Goal: Task Accomplishment & Management: Complete application form

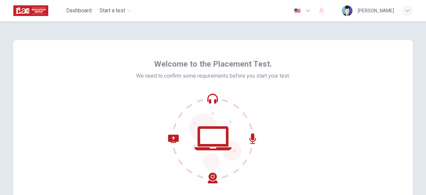
scroll to position [3, 0]
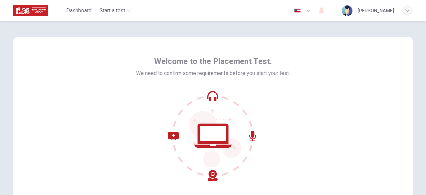
click at [304, 14] on icon "button" at bounding box center [308, 11] width 8 height 8
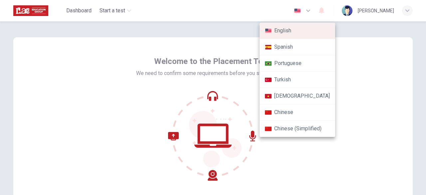
click at [302, 11] on div at bounding box center [213, 97] width 426 height 195
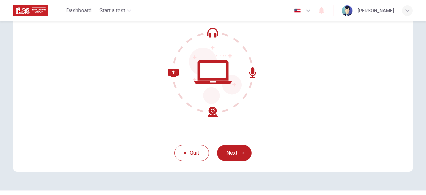
scroll to position [64, 0]
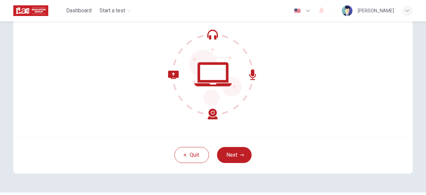
click at [293, 12] on img "button" at bounding box center [297, 10] width 8 height 5
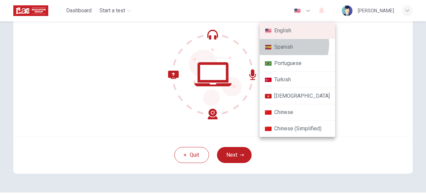
click at [290, 44] on li "Spanish" at bounding box center [298, 47] width 76 height 16
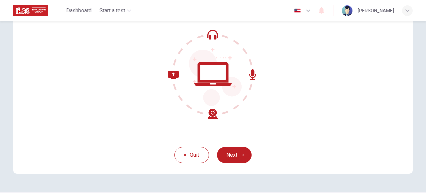
type input "es"
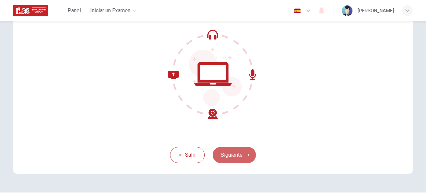
click at [242, 147] on button "Siguiente" at bounding box center [234, 155] width 43 height 16
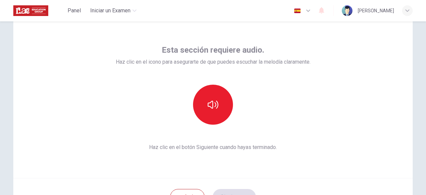
scroll to position [29, 0]
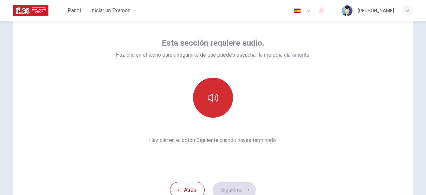
click at [212, 104] on button "button" at bounding box center [213, 98] width 40 height 40
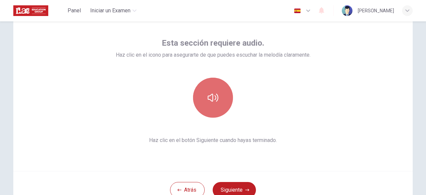
click at [212, 104] on button "button" at bounding box center [213, 98] width 40 height 40
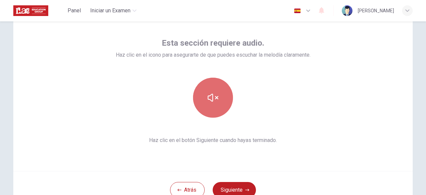
click at [212, 104] on button "button" at bounding box center [213, 98] width 40 height 40
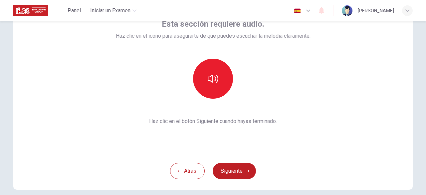
scroll to position [55, 0]
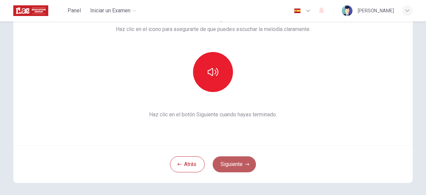
click at [239, 165] on button "Siguiente" at bounding box center [234, 164] width 43 height 16
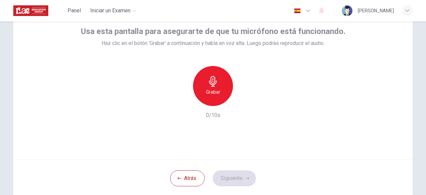
scroll to position [37, 0]
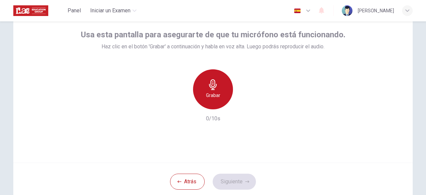
click at [222, 99] on div "Grabar" at bounding box center [213, 89] width 40 height 40
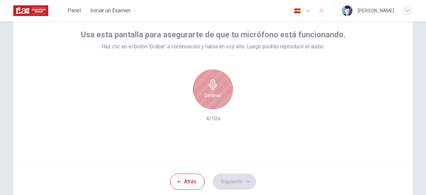
click at [222, 99] on div "Detener" at bounding box center [213, 89] width 40 height 40
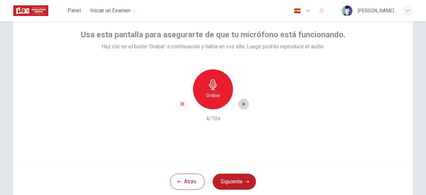
click at [244, 103] on icon "button" at bounding box center [243, 104] width 7 height 7
click at [236, 176] on button "Siguiente" at bounding box center [234, 181] width 43 height 16
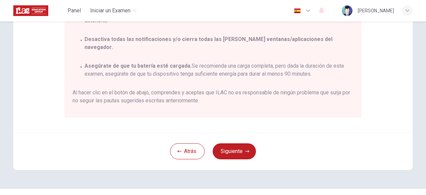
scroll to position [160, 0]
click at [241, 152] on button "Siguiente" at bounding box center [234, 151] width 43 height 16
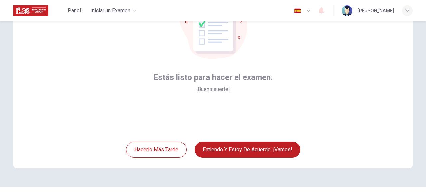
scroll to position [68, 0]
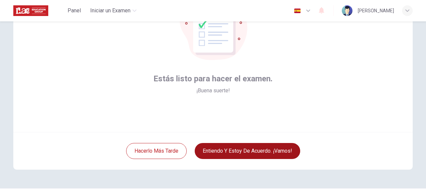
click at [242, 150] on button "Entiendo y estoy de acuerdo. ¡Vamos!" at bounding box center [248, 151] width 106 height 16
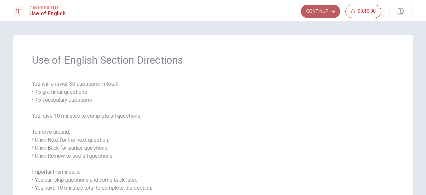
click at [316, 12] on button "Continue" at bounding box center [320, 11] width 39 height 13
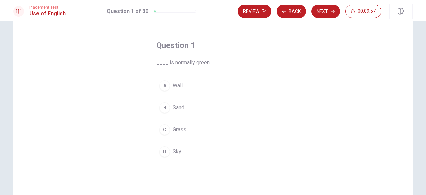
scroll to position [21, 0]
click at [166, 126] on div "C" at bounding box center [164, 130] width 11 height 11
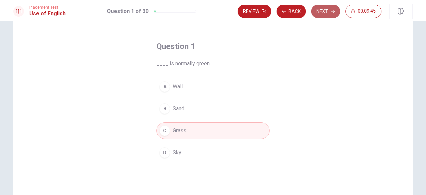
click at [330, 13] on button "Next" at bounding box center [325, 11] width 29 height 13
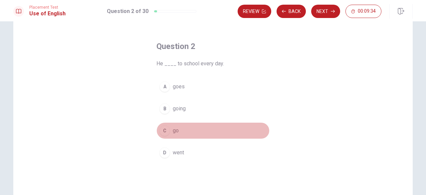
click at [165, 131] on div "C" at bounding box center [164, 130] width 11 height 11
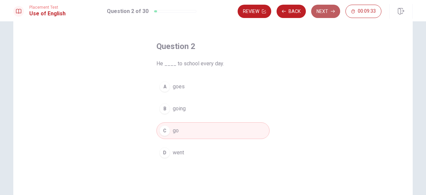
click at [317, 15] on button "Next" at bounding box center [325, 11] width 29 height 13
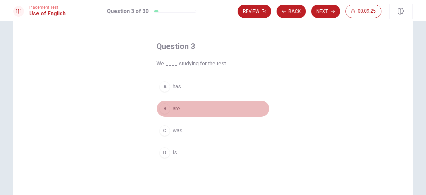
click at [165, 109] on div "B" at bounding box center [164, 108] width 11 height 11
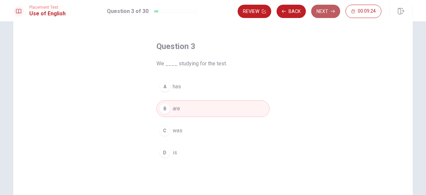
click at [318, 17] on button "Next" at bounding box center [325, 11] width 29 height 13
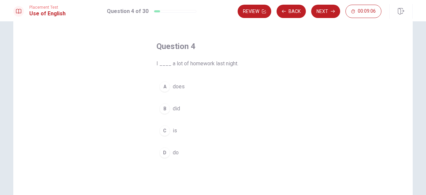
click at [164, 152] on div "D" at bounding box center [164, 152] width 11 height 11
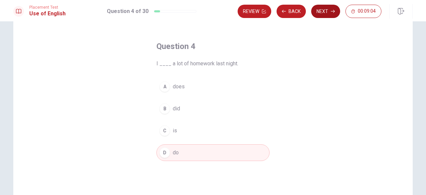
click at [322, 12] on button "Next" at bounding box center [325, 11] width 29 height 13
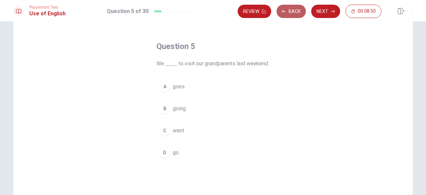
click at [296, 9] on button "Back" at bounding box center [291, 11] width 29 height 13
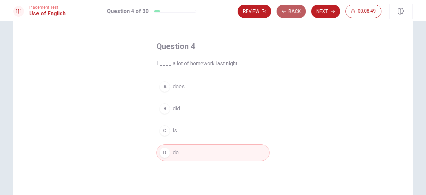
click at [296, 9] on button "Back" at bounding box center [291, 11] width 29 height 13
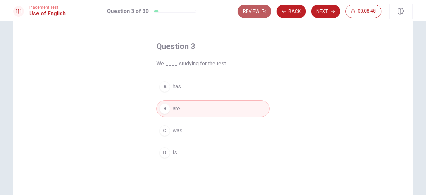
click at [258, 11] on button "Review" at bounding box center [255, 11] width 34 height 13
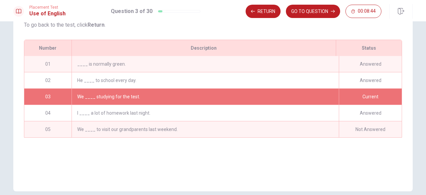
scroll to position [73, 0]
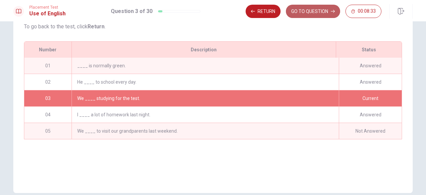
click at [300, 12] on button "GO TO QUESTION" at bounding box center [313, 11] width 54 height 13
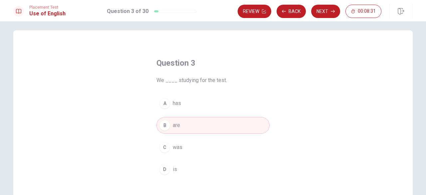
scroll to position [6, 0]
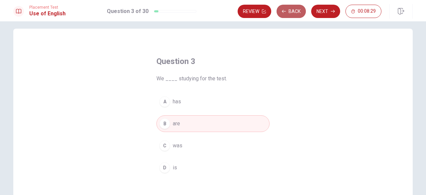
click at [295, 13] on button "Back" at bounding box center [291, 11] width 29 height 13
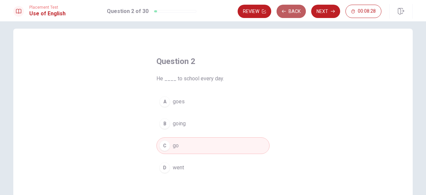
click at [295, 13] on button "Back" at bounding box center [291, 11] width 29 height 13
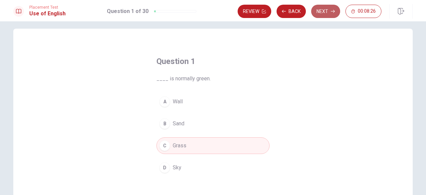
click at [325, 11] on button "Next" at bounding box center [325, 11] width 29 height 13
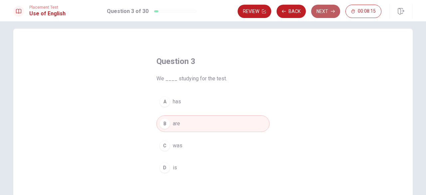
click at [325, 11] on button "Next" at bounding box center [325, 11] width 29 height 13
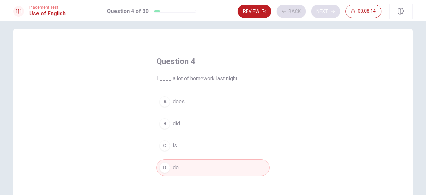
click at [325, 11] on div "Review Back Next 00:08:14" at bounding box center [310, 11] width 144 height 13
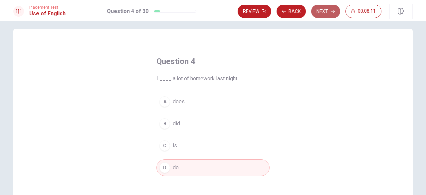
click at [325, 13] on button "Next" at bounding box center [325, 11] width 29 height 13
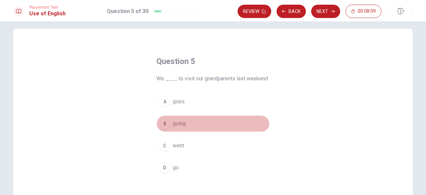
click at [165, 124] on div "B" at bounding box center [164, 123] width 11 height 11
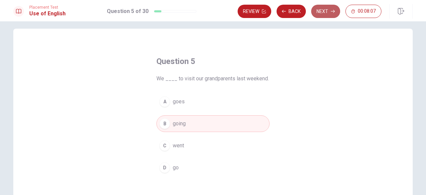
click at [318, 15] on button "Next" at bounding box center [325, 11] width 29 height 13
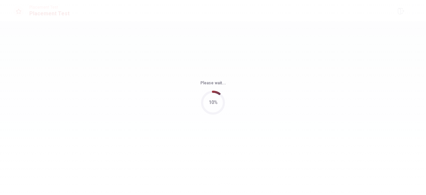
scroll to position [0, 0]
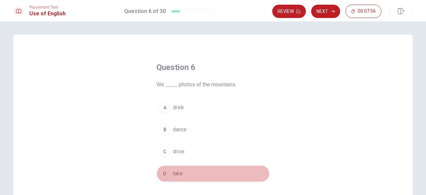
click at [164, 173] on div "D" at bounding box center [164, 173] width 11 height 11
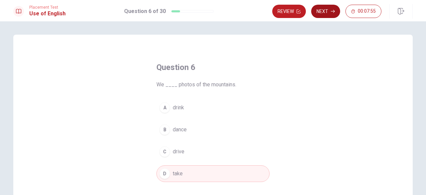
click at [321, 11] on button "Next" at bounding box center [325, 11] width 29 height 13
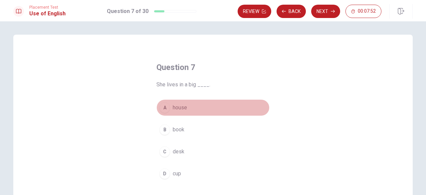
click at [164, 108] on div "A" at bounding box center [164, 107] width 11 height 11
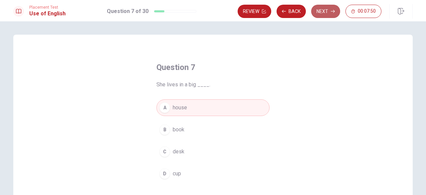
click at [319, 8] on button "Next" at bounding box center [325, 11] width 29 height 13
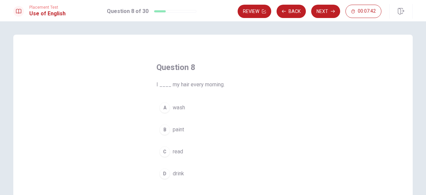
click at [166, 106] on div "A" at bounding box center [164, 107] width 11 height 11
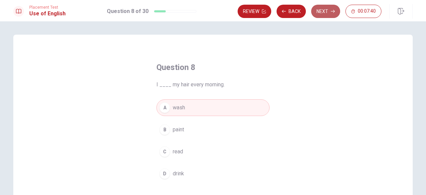
click at [323, 16] on button "Next" at bounding box center [325, 11] width 29 height 13
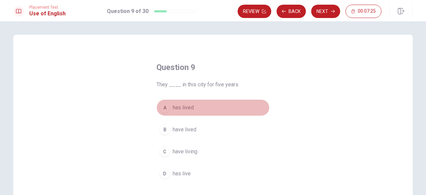
click at [162, 107] on div "A" at bounding box center [164, 107] width 11 height 11
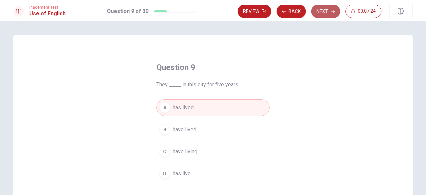
click at [323, 9] on button "Next" at bounding box center [325, 11] width 29 height 13
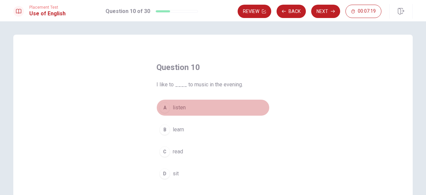
click at [164, 110] on div "A" at bounding box center [164, 107] width 11 height 11
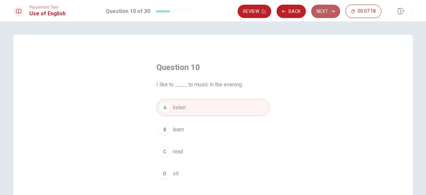
click at [333, 13] on icon "button" at bounding box center [333, 11] width 4 height 4
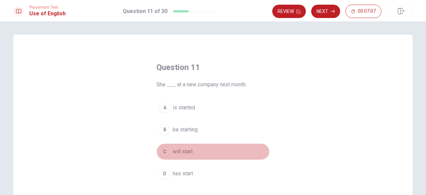
click at [163, 150] on div "C" at bounding box center [164, 151] width 11 height 11
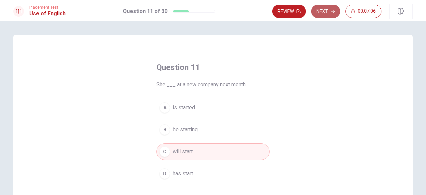
click at [332, 13] on button "Next" at bounding box center [325, 11] width 29 height 13
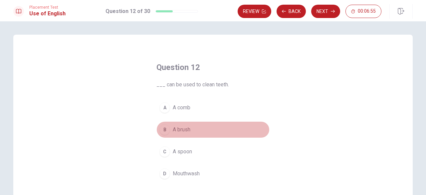
click at [167, 131] on div "B" at bounding box center [164, 129] width 11 height 11
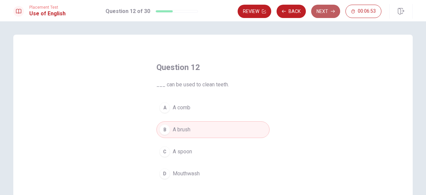
click at [321, 10] on button "Next" at bounding box center [325, 11] width 29 height 13
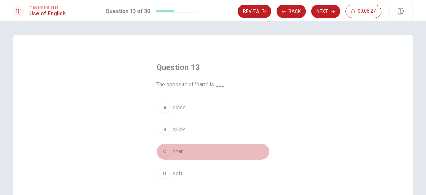
click at [159, 152] on div "C" at bounding box center [164, 151] width 11 height 11
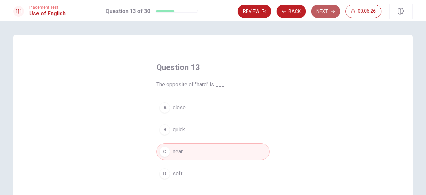
click at [321, 13] on button "Next" at bounding box center [325, 11] width 29 height 13
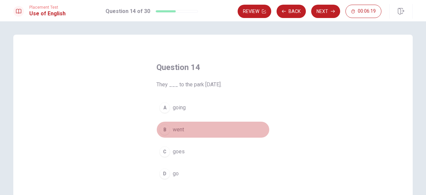
click at [163, 126] on div "B" at bounding box center [164, 129] width 11 height 11
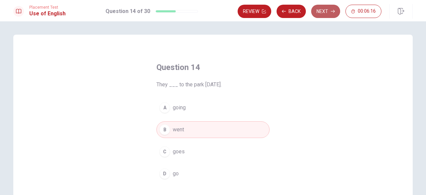
click at [326, 12] on button "Next" at bounding box center [325, 11] width 29 height 13
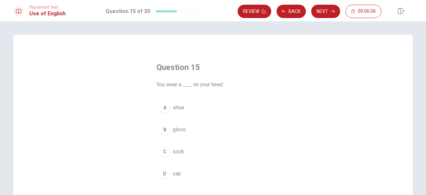
click at [163, 168] on div "D" at bounding box center [164, 173] width 11 height 11
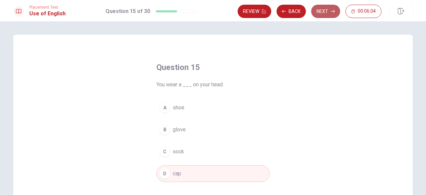
click at [322, 14] on button "Next" at bounding box center [325, 11] width 29 height 13
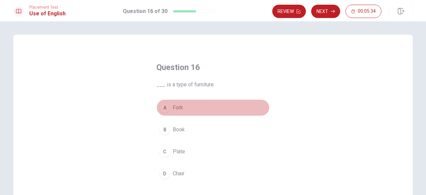
click at [162, 109] on div "A" at bounding box center [164, 107] width 11 height 11
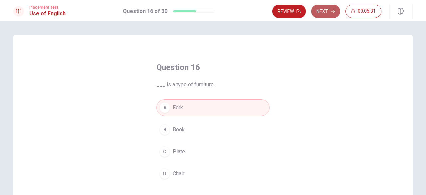
click at [322, 14] on button "Next" at bounding box center [325, 11] width 29 height 13
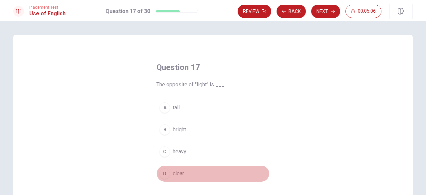
click at [160, 172] on div "D" at bounding box center [164, 173] width 11 height 11
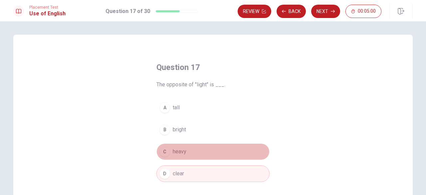
click at [168, 151] on button "C heavy" at bounding box center [212, 151] width 113 height 17
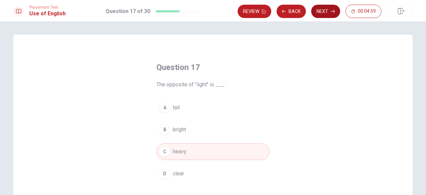
click at [323, 14] on button "Next" at bounding box center [325, 11] width 29 height 13
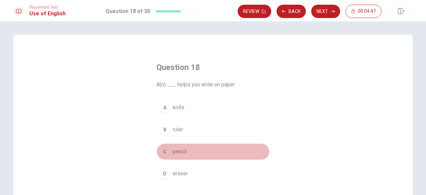
click at [162, 149] on div "C" at bounding box center [164, 151] width 11 height 11
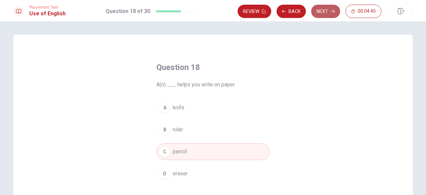
click at [327, 10] on button "Next" at bounding box center [325, 11] width 29 height 13
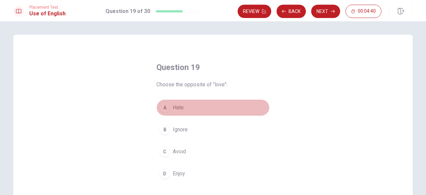
click at [163, 108] on div "A" at bounding box center [164, 107] width 11 height 11
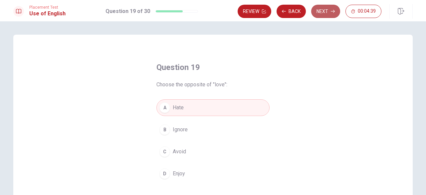
click at [330, 9] on button "Next" at bounding box center [325, 11] width 29 height 13
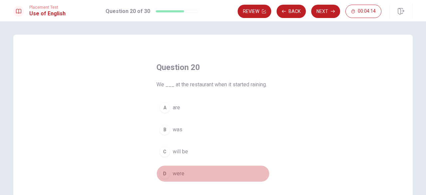
click at [162, 170] on div "D" at bounding box center [164, 173] width 11 height 11
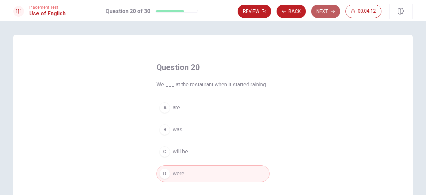
click at [324, 9] on button "Next" at bounding box center [325, 11] width 29 height 13
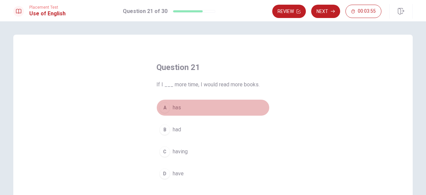
click at [162, 107] on div "A" at bounding box center [164, 107] width 11 height 11
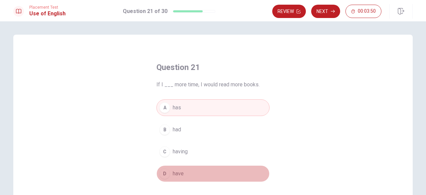
click at [162, 172] on div "D" at bounding box center [164, 173] width 11 height 11
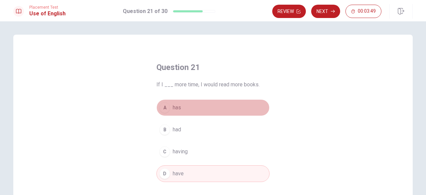
click at [163, 110] on div "A" at bounding box center [164, 107] width 11 height 11
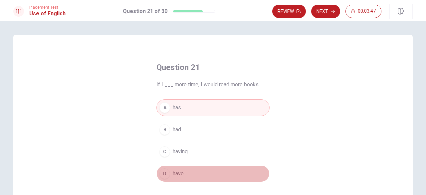
click at [162, 176] on div "D" at bounding box center [164, 173] width 11 height 11
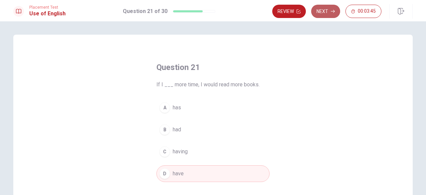
click at [330, 14] on button "Next" at bounding box center [325, 11] width 29 height 13
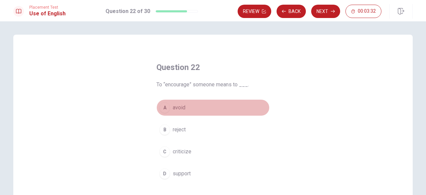
click at [167, 106] on div "A" at bounding box center [164, 107] width 11 height 11
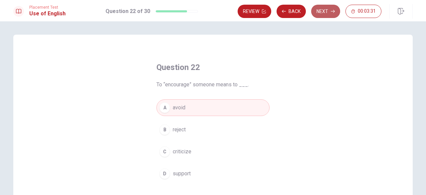
click at [327, 10] on button "Next" at bounding box center [325, 11] width 29 height 13
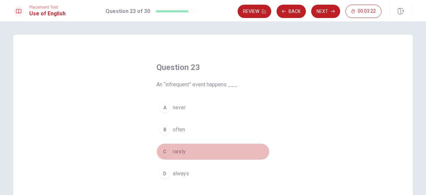
click at [164, 149] on div "C" at bounding box center [164, 151] width 11 height 11
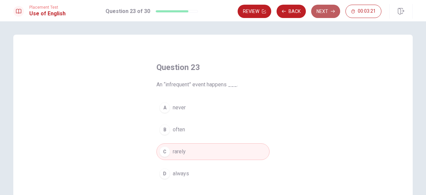
click at [325, 15] on button "Next" at bounding box center [325, 11] width 29 height 13
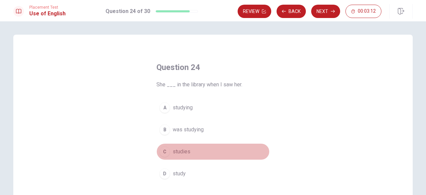
click at [163, 149] on div "C" at bounding box center [164, 151] width 11 height 11
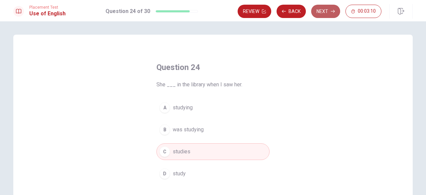
click at [320, 13] on button "Next" at bounding box center [325, 11] width 29 height 13
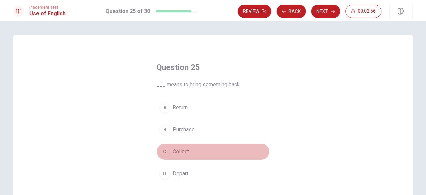
click at [165, 150] on div "C" at bounding box center [164, 151] width 11 height 11
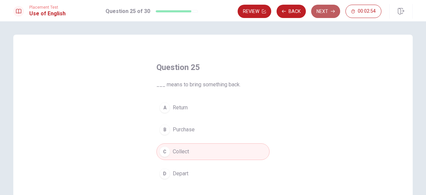
click at [320, 13] on button "Next" at bounding box center [325, 11] width 29 height 13
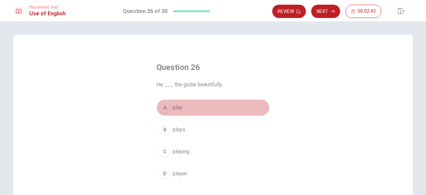
click at [162, 104] on div "A" at bounding box center [164, 107] width 11 height 11
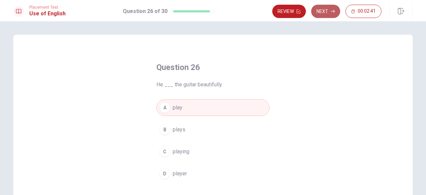
click at [320, 18] on button "Next" at bounding box center [325, 11] width 29 height 13
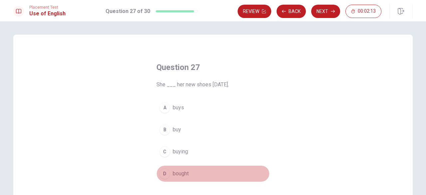
click at [166, 176] on div "D" at bounding box center [164, 173] width 11 height 11
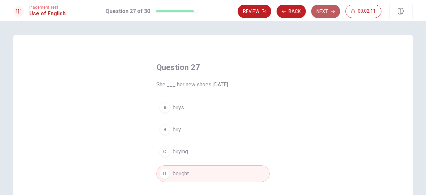
click at [323, 14] on button "Next" at bounding box center [325, 11] width 29 height 13
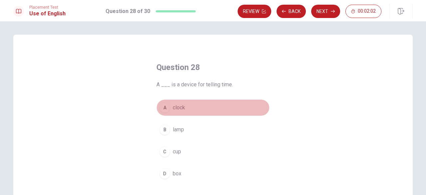
click at [166, 110] on div "A" at bounding box center [164, 107] width 11 height 11
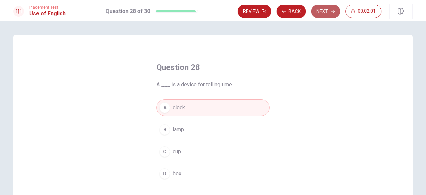
click at [324, 13] on button "Next" at bounding box center [325, 11] width 29 height 13
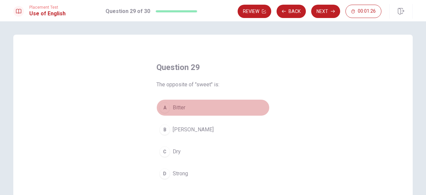
click at [163, 107] on div "A" at bounding box center [164, 107] width 11 height 11
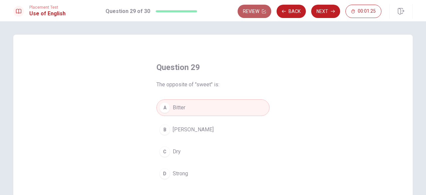
click at [266, 13] on icon "button" at bounding box center [264, 11] width 4 height 4
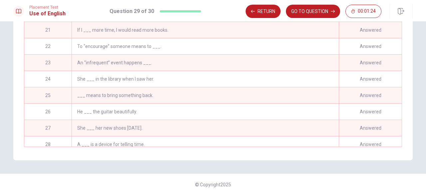
scroll to position [340, 0]
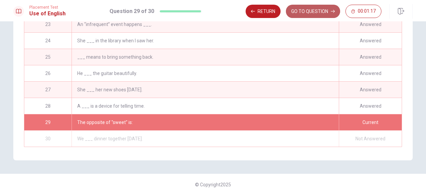
click at [303, 13] on button "GO TO QUESTION" at bounding box center [313, 11] width 54 height 13
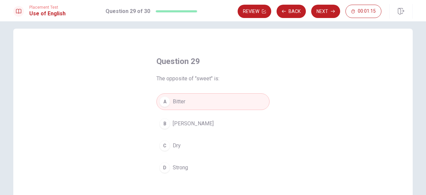
scroll to position [0, 0]
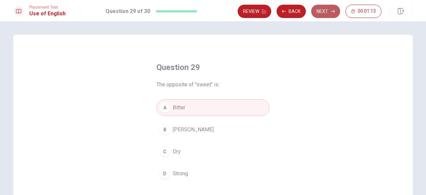
click at [326, 5] on button "Next" at bounding box center [325, 11] width 29 height 13
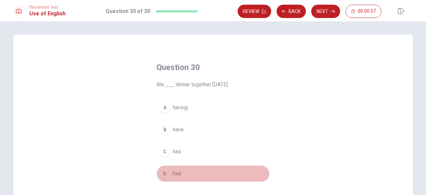
click at [161, 170] on div "D" at bounding box center [164, 173] width 11 height 11
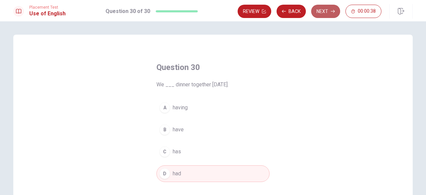
click at [318, 13] on button "Next" at bounding box center [325, 11] width 29 height 13
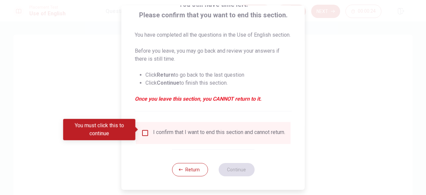
scroll to position [60, 0]
click at [146, 133] on input "You must click this to continue" at bounding box center [145, 133] width 8 height 8
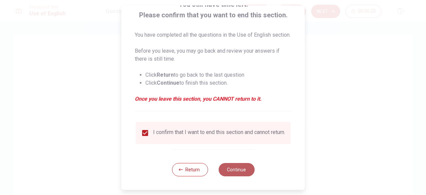
click at [238, 173] on button "Continue" at bounding box center [236, 169] width 36 height 13
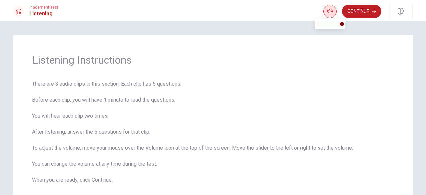
click at [328, 16] on span at bounding box center [329, 17] width 5 height 4
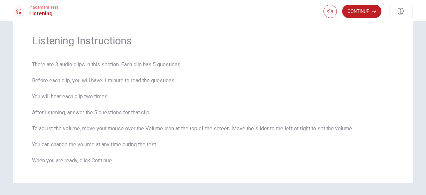
scroll to position [20, 0]
click at [362, 18] on button "Continue" at bounding box center [361, 11] width 39 height 13
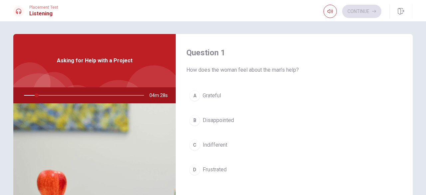
scroll to position [0, 0]
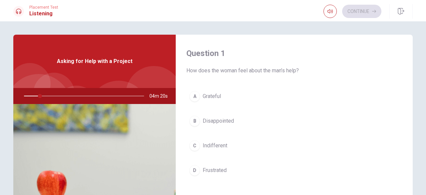
click at [41, 95] on div at bounding box center [82, 96] width 133 height 16
drag, startPoint x: 38, startPoint y: 94, endPoint x: 54, endPoint y: 95, distance: 16.0
click at [54, 95] on div at bounding box center [82, 96] width 133 height 16
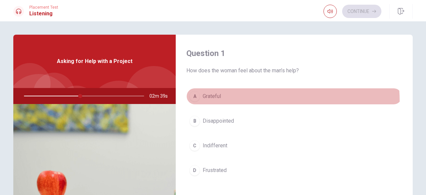
click at [195, 103] on button "A Grateful" at bounding box center [294, 96] width 216 height 17
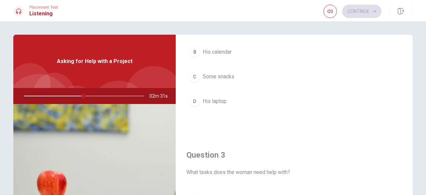
scroll to position [239, 0]
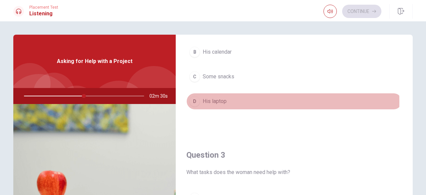
click at [196, 100] on div "D" at bounding box center [194, 101] width 11 height 11
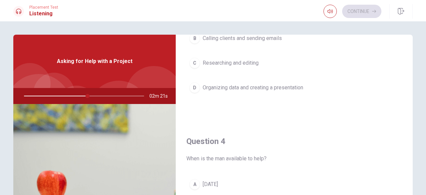
scroll to position [427, 0]
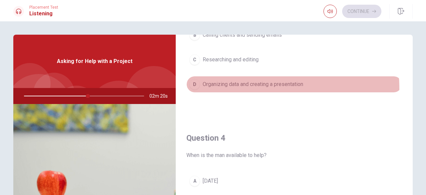
click at [214, 87] on button "D Organizing data and creating a presentation" at bounding box center [294, 84] width 216 height 17
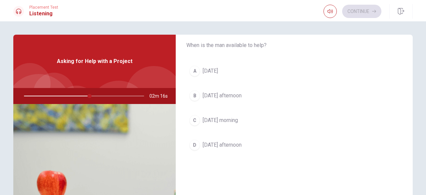
scroll to position [536, 0]
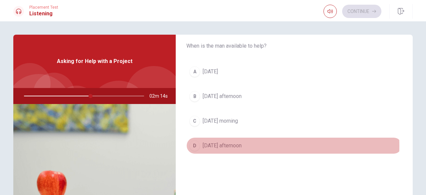
click at [249, 142] on button "D [DATE] afternoon" at bounding box center [294, 145] width 216 height 17
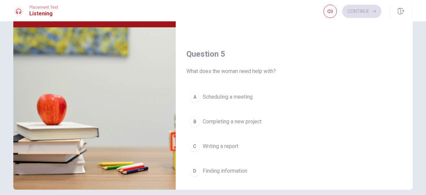
scroll to position [616, 0]
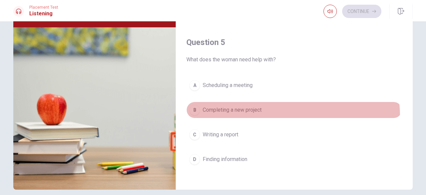
click at [247, 114] on button "B Completing a new project" at bounding box center [294, 110] width 216 height 17
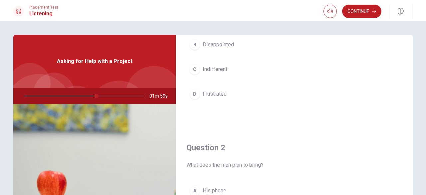
scroll to position [0, 0]
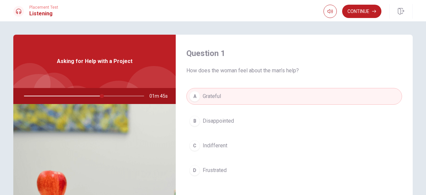
click at [85, 93] on div at bounding box center [82, 96] width 133 height 16
click at [85, 96] on div at bounding box center [82, 96] width 133 height 16
drag, startPoint x: 85, startPoint y: 96, endPoint x: 101, endPoint y: 96, distance: 16.0
click at [101, 96] on div at bounding box center [82, 96] width 133 height 16
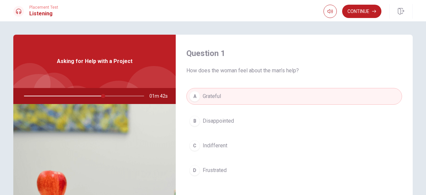
drag, startPoint x: 101, startPoint y: 96, endPoint x: 102, endPoint y: 61, distance: 35.3
click at [102, 61] on div "Asking for Help with a Project 01m 42s" at bounding box center [94, 150] width 162 height 231
click at [119, 71] on div "Asking for Help with a Project" at bounding box center [94, 61] width 162 height 53
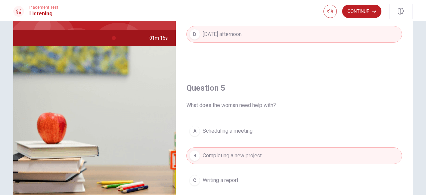
scroll to position [590, 0]
click at [358, 17] on button "Continue" at bounding box center [361, 11] width 39 height 13
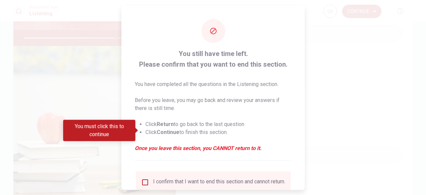
scroll to position [53, 0]
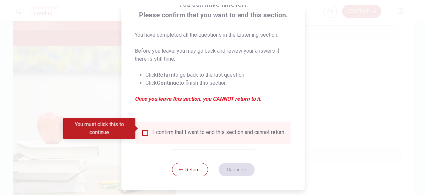
click at [142, 129] on input "You must click this to continue" at bounding box center [145, 133] width 8 height 8
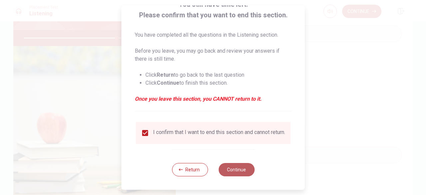
click at [222, 166] on button "Continue" at bounding box center [236, 169] width 36 height 13
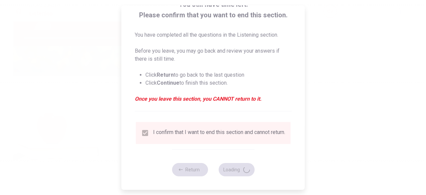
type input "78"
click at [328, 69] on div at bounding box center [213, 97] width 426 height 195
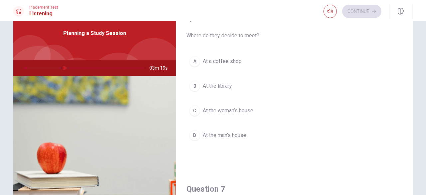
scroll to position [7, 0]
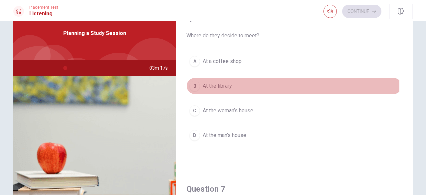
click at [196, 86] on div "B" at bounding box center [194, 86] width 11 height 11
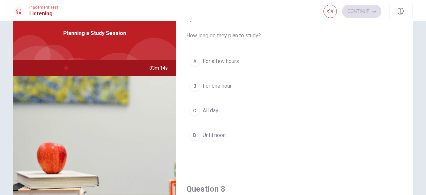
scroll to position [177, 0]
drag, startPoint x: 416, startPoint y: 107, endPoint x: 411, endPoint y: 108, distance: 5.1
click at [411, 108] on div "Question 6 Where do they decide to meet? A At a coffee shop B At the library C …" at bounding box center [213, 122] width 421 height 231
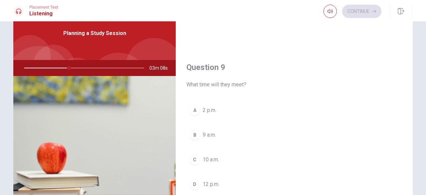
scroll to position [473, 0]
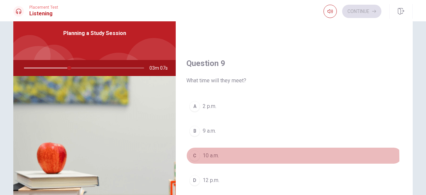
click at [191, 155] on div "C" at bounding box center [194, 155] width 11 height 11
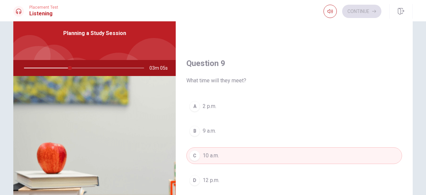
drag, startPoint x: 422, startPoint y: 102, endPoint x: 426, endPoint y: 107, distance: 6.0
click at [426, 107] on div "Question 6 Where do they decide to meet? A At a coffee shop B At the library C …" at bounding box center [213, 107] width 426 height 173
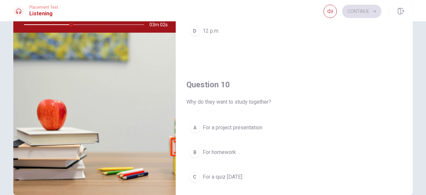
scroll to position [616, 0]
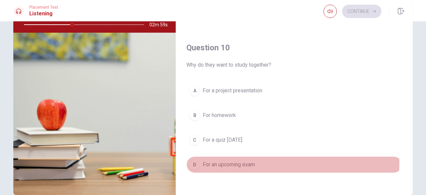
click at [189, 159] on div "D" at bounding box center [194, 164] width 11 height 11
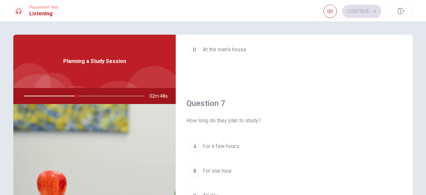
scroll to position [2, 0]
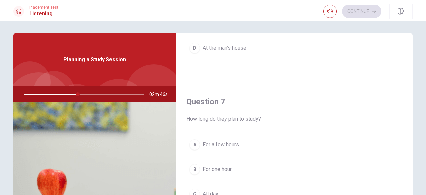
drag, startPoint x: 407, startPoint y: 90, endPoint x: 410, endPoint y: 77, distance: 13.5
click at [410, 77] on div "Question 6 Where do they decide to meet? A At a coffee shop B At the library C …" at bounding box center [294, 148] width 237 height 231
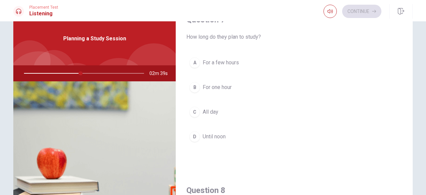
scroll to position [177, 0]
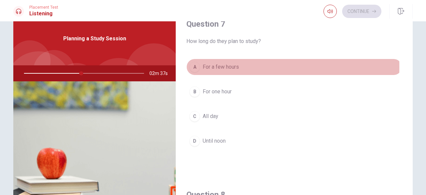
drag, startPoint x: 198, startPoint y: 66, endPoint x: 385, endPoint y: 73, distance: 187.9
click at [385, 73] on button "A For a few hours" at bounding box center [294, 67] width 216 height 17
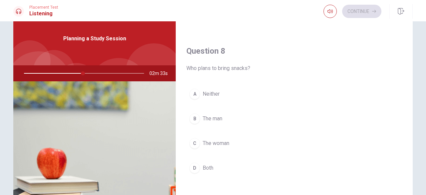
scroll to position [322, 0]
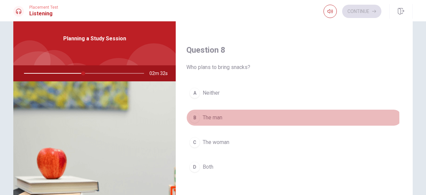
click at [193, 116] on div "B" at bounding box center [194, 117] width 11 height 11
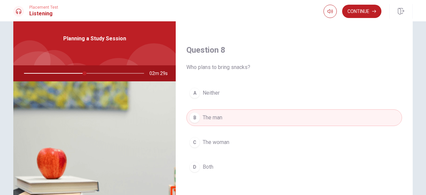
click at [411, 128] on div "Question 6 Where do they decide to meet? A At a coffee shop B At the library C …" at bounding box center [213, 127] width 421 height 231
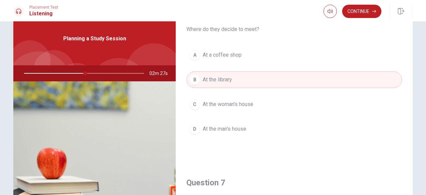
scroll to position [0, 0]
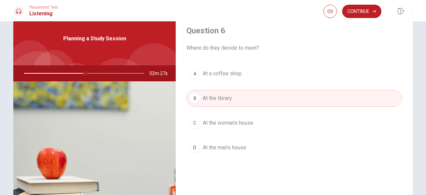
drag, startPoint x: 411, startPoint y: 128, endPoint x: 416, endPoint y: 32, distance: 96.0
click at [416, 32] on div "Question 6 Where do they decide to meet? A At a coffee shop B At the library C …" at bounding box center [213, 127] width 421 height 231
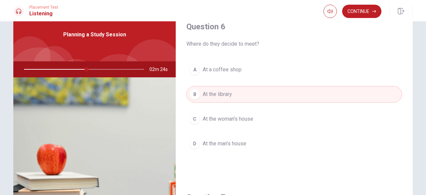
scroll to position [26, 0]
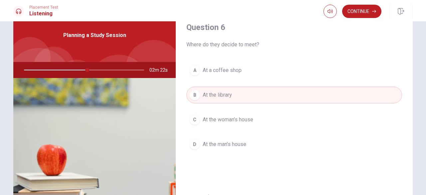
drag, startPoint x: 407, startPoint y: 57, endPoint x: 408, endPoint y: 73, distance: 15.4
click at [408, 73] on div "Question 6 Where do they decide to meet? A At a coffee shop B At the library C …" at bounding box center [294, 124] width 237 height 231
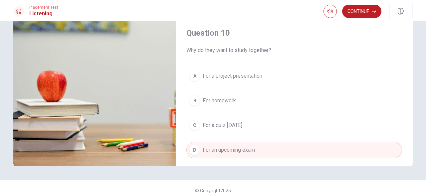
scroll to position [606, 0]
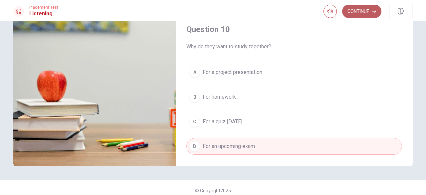
click at [368, 12] on button "Continue" at bounding box center [361, 11] width 39 height 13
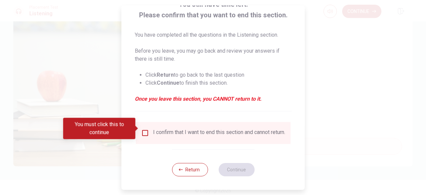
scroll to position [53, 0]
click at [145, 130] on input "You must click this to continue" at bounding box center [145, 133] width 8 height 8
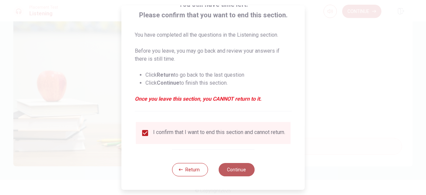
click at [245, 171] on button "Continue" at bounding box center [236, 169] width 36 height 13
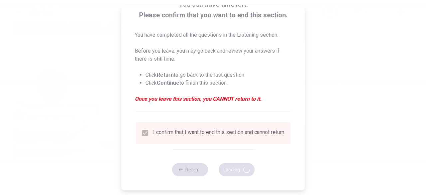
type input "61"
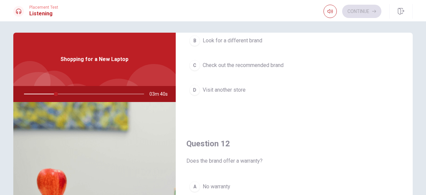
scroll to position [1, 0]
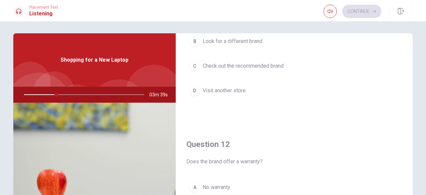
click at [408, 77] on div "Question 11 What does the woman decide to do at the end? A Buy the laptop B Loo…" at bounding box center [294, 148] width 237 height 231
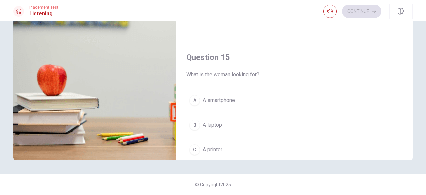
scroll to position [570, 0]
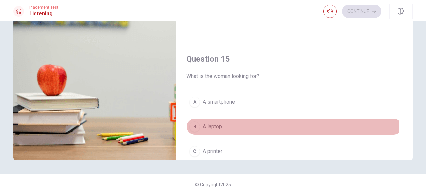
click at [200, 123] on button "B A laptop" at bounding box center [294, 126] width 216 height 17
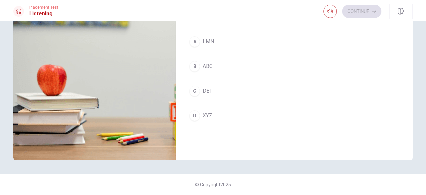
scroll to position [295, 0]
click at [192, 108] on div "D" at bounding box center [194, 110] width 11 height 11
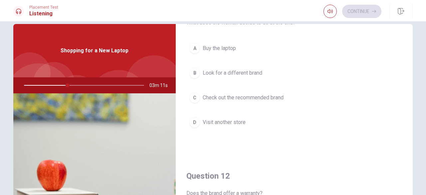
scroll to position [38, 0]
click at [200, 95] on button "C Check out the recommended brand" at bounding box center [294, 97] width 216 height 17
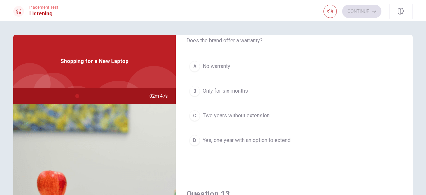
scroll to position [202, 0]
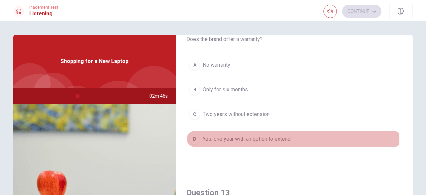
click at [192, 137] on div "D" at bounding box center [194, 138] width 11 height 11
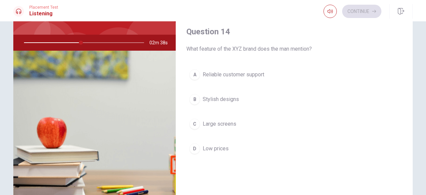
scroll to position [481, 0]
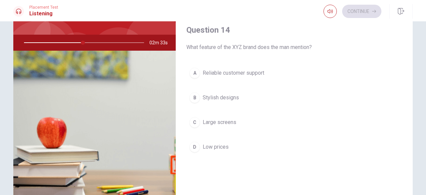
drag, startPoint x: 412, startPoint y: 161, endPoint x: 408, endPoint y: 160, distance: 4.1
click at [408, 160] on div "Question 11 What does the woman decide to do at the end? A Buy the laptop B Loo…" at bounding box center [213, 96] width 421 height 231
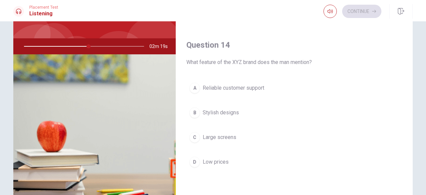
scroll to position [465, 0]
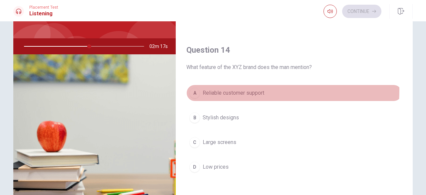
click at [206, 89] on span "Reliable customer support" at bounding box center [234, 93] width 62 height 8
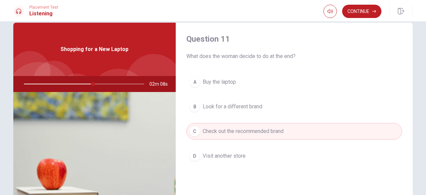
scroll to position [0, 0]
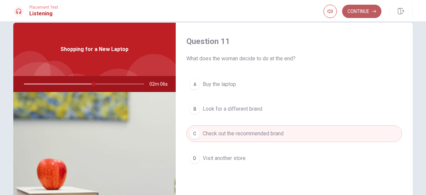
click at [363, 11] on button "Continue" at bounding box center [361, 11] width 39 height 13
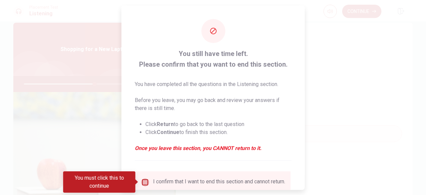
click at [145, 181] on input "You must click this to continue" at bounding box center [145, 182] width 8 height 8
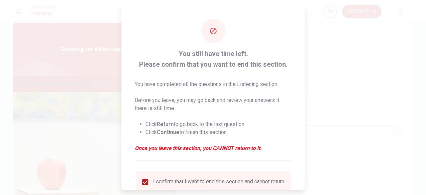
scroll to position [53, 0]
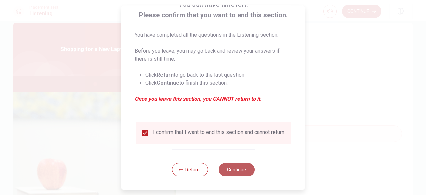
click at [246, 171] on button "Continue" at bounding box center [236, 169] width 36 height 13
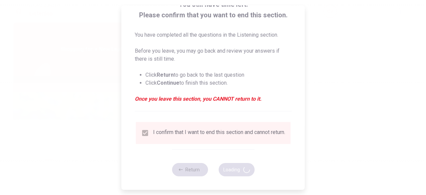
type input "60"
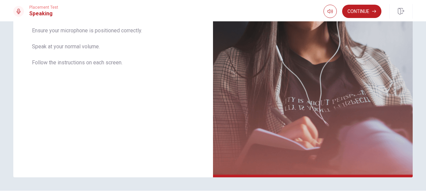
scroll to position [0, 0]
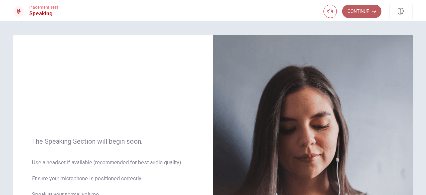
click at [364, 12] on button "Continue" at bounding box center [361, 11] width 39 height 13
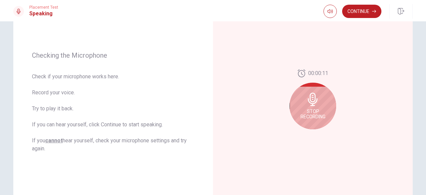
scroll to position [77, 0]
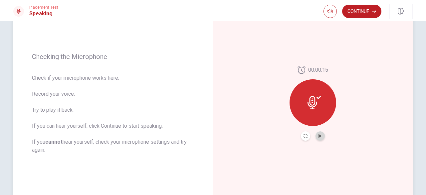
click at [320, 132] on button "Play Audio" at bounding box center [320, 135] width 9 height 9
click at [320, 132] on button "Pause Audio" at bounding box center [320, 135] width 9 height 9
click at [372, 11] on icon "button" at bounding box center [374, 11] width 4 height 4
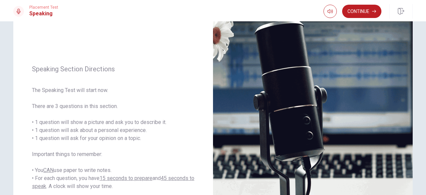
scroll to position [12, 0]
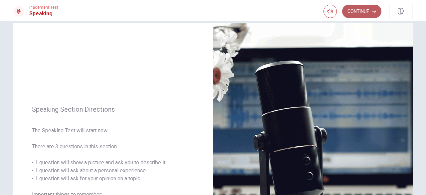
click at [356, 8] on button "Continue" at bounding box center [361, 11] width 39 height 13
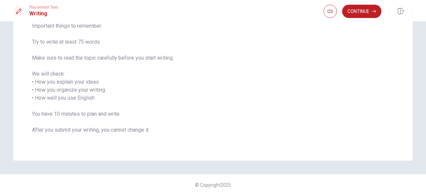
scroll to position [0, 0]
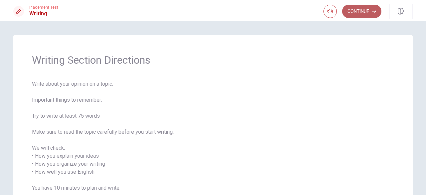
click at [363, 10] on button "Continue" at bounding box center [361, 11] width 39 height 13
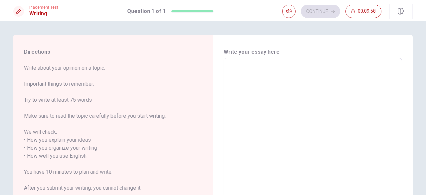
click at [256, 81] on textarea at bounding box center [312, 156] width 169 height 185
type textarea "I"
type textarea "x"
type textarea "I"
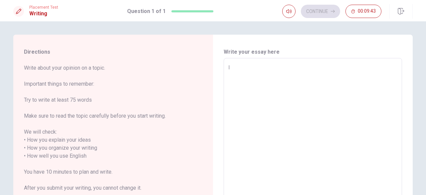
type textarea "x"
type textarea "I w"
type textarea "x"
type textarea "I wr"
type textarea "x"
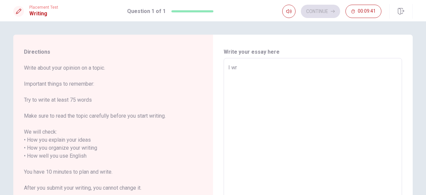
type textarea "I wri"
type textarea "x"
type textarea "I writ"
type textarea "x"
type textarea "I write"
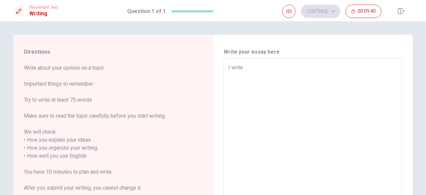
type textarea "x"
type textarea "I write"
type textarea "x"
type textarea "I write a"
type textarea "x"
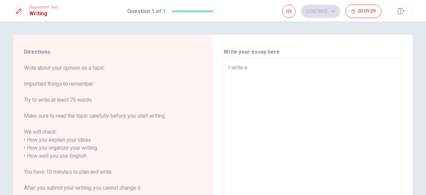
type textarea "I write ab"
type textarea "x"
type textarea "I write abo"
type textarea "x"
type textarea "I write abou"
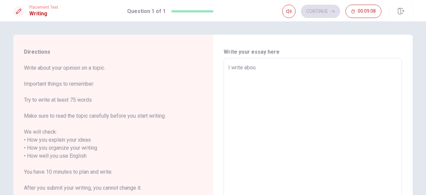
type textarea "x"
type textarea "I write about"
type textarea "x"
type textarea "I write about"
type textarea "x"
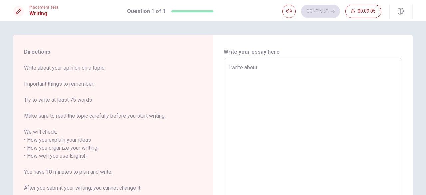
type textarea "I write about t"
type textarea "x"
type textarea "I write about th"
type textarea "x"
type textarea "I write about th"
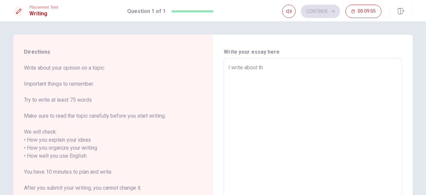
type textarea "x"
type textarea "I write about th"
type textarea "x"
type textarea "I write about the"
type textarea "x"
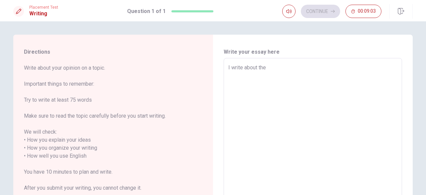
type textarea "I write about the"
type textarea "x"
type textarea "I write about the b"
type textarea "x"
type textarea "I write about the be"
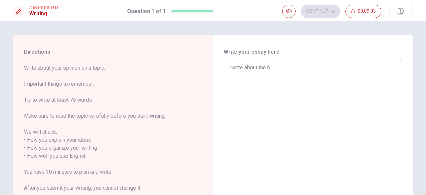
type textarea "x"
type textarea "I write about the bes"
type textarea "x"
type textarea "I write about the best"
type textarea "x"
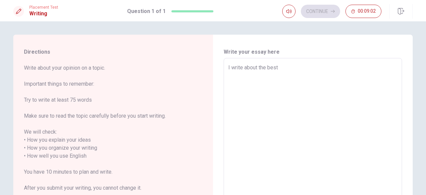
type textarea "I write about the best"
type textarea "x"
type textarea "I write about the best s"
type textarea "x"
type textarea "I write about the best sp"
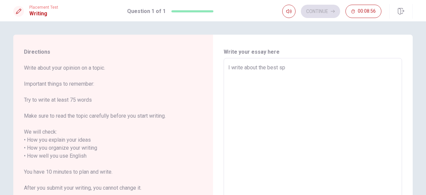
type textarea "x"
type textarea "I write about the best spo"
type textarea "x"
type textarea "I write about the best spor"
type textarea "x"
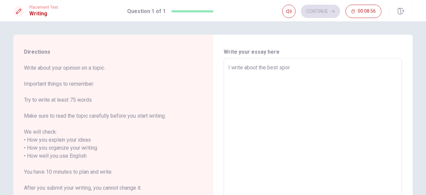
type textarea "I write about the best sport"
type textarea "x"
type textarea "I write about the best sport"
type textarea "x"
type textarea "I write about the best sport i"
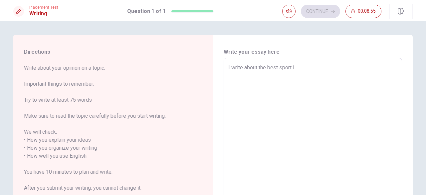
type textarea "x"
type textarea "I write about the best sport is"
type textarea "x"
type textarea "I write about the best sport is"
type textarea "x"
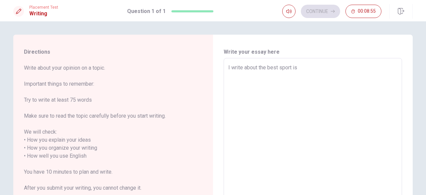
type textarea "I write about the best sport is s"
type textarea "x"
type textarea "I write about the best sport is so"
type textarea "x"
type textarea "I write about the best sport is soc"
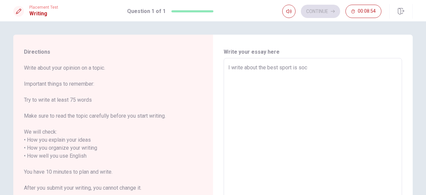
type textarea "x"
type textarea "I write about the best sport is socc"
type textarea "x"
type textarea "I write about the best sport is socce"
type textarea "x"
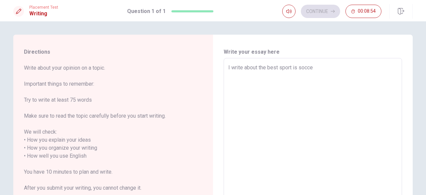
type textarea "I write about the best sport is soccer"
type textarea "x"
type textarea "I write about the best sport is soccer"
type textarea "x"
type textarea "I write about the best sport is soccer"
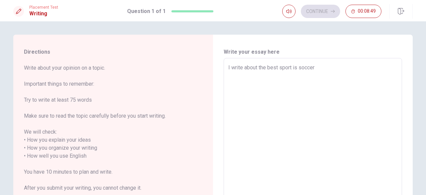
type textarea "x"
type textarea "I write about the best sport is soccer T"
type textarea "x"
type textarea "I write about the best sport is soccer Tr"
type textarea "x"
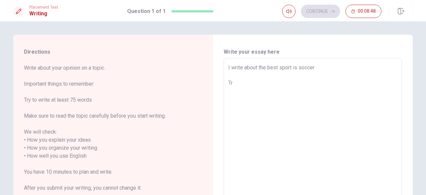
type textarea "I write about the best sport is soccer T"
type textarea "x"
type textarea "I write about the best sport is soccer Th"
type textarea "x"
type textarea "I write about the best sport is soccer The"
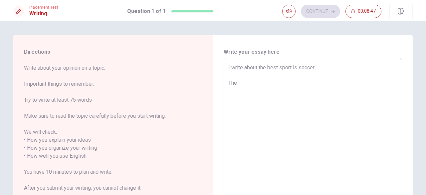
type textarea "x"
type textarea "I write about the best sport is soccer The"
type textarea "x"
type textarea "I write about the best sport is soccer The s"
type textarea "x"
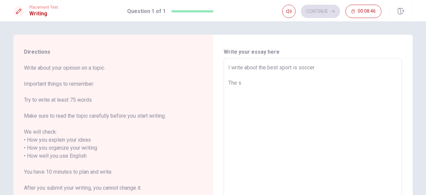
type textarea "I write about the best sport is soccer The so"
type textarea "x"
type textarea "I write about the best sport is soccer The soc"
type textarea "x"
type textarea "I write about the best sport is soccer The socc"
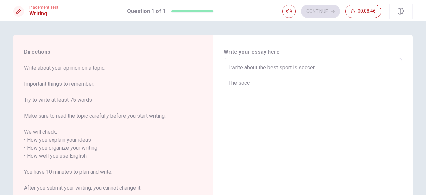
type textarea "x"
type textarea "I write about the best sport is soccer The socce"
type textarea "x"
type textarea "I write about the best sport is soccer The soccer"
type textarea "x"
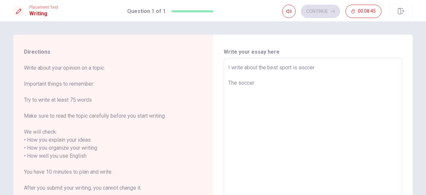
type textarea "I write about the best sport is soccer The soccer"
type textarea "x"
type textarea "I write about the best sport is soccer The soccer y"
type textarea "x"
type textarea "I write about the best sport is soccer The soccer"
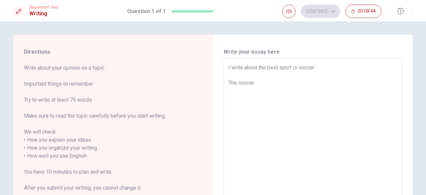
type textarea "x"
type textarea "I write about the best sport is soccer The soccer i"
type textarea "x"
type textarea "I write about the best sport is soccer The soccer is"
type textarea "x"
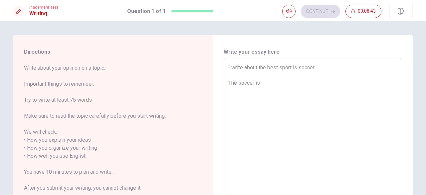
type textarea "I write about the best sport is soccer The soccer is"
type textarea "x"
type textarea "I write about the best sport is soccer The soccer is t"
type textarea "x"
type textarea "I write about the best sport is soccer The soccer is th"
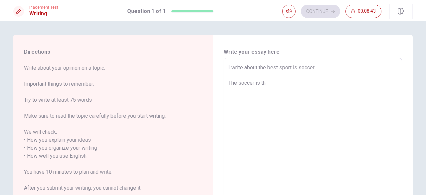
type textarea "x"
type textarea "I write about the best sport is soccer The soccer is the"
type textarea "x"
type textarea "I write about the best sport is soccer The soccer is the"
type textarea "x"
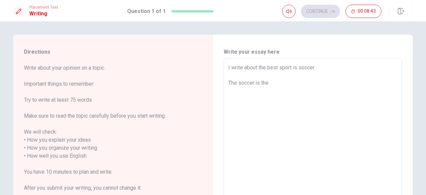
type textarea "I write about the best sport is soccer The soccer is the b"
type textarea "x"
type textarea "I write about the best sport is soccer The soccer is the be"
type textarea "x"
type textarea "I write about the best sport is soccer The soccer is the bes"
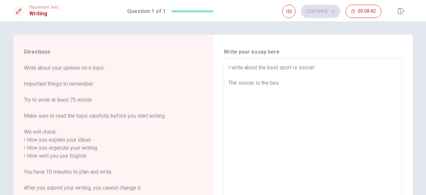
type textarea "x"
type textarea "I write about the best sport is soccer The soccer is the best"
type textarea "x"
type textarea "I write about the best sport is soccer The soccer is the best"
type textarea "x"
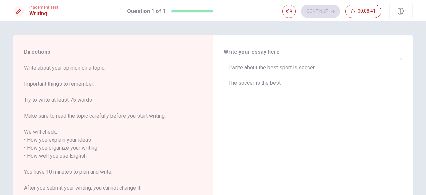
type textarea "I write about the best sport is soccer The soccer is the best s"
type textarea "x"
type textarea "I write about the best sport is soccer The soccer is the best sp"
type textarea "x"
type textarea "I write about the best sport is soccer The soccer is the best spr"
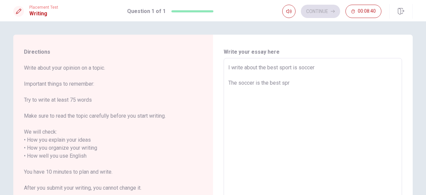
type textarea "x"
type textarea "I write about the best sport is soccer The soccer is the best sprt"
type textarea "x"
type textarea "I write about the best sport is soccer The soccer is the best spr"
type textarea "x"
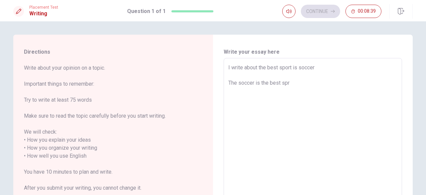
type textarea "I write about the best sport is soccer The soccer is the best sp"
type textarea "x"
type textarea "I write about the best sport is soccer The soccer is the best spo"
type textarea "x"
type textarea "I write about the best sport is soccer The soccer is the best spor"
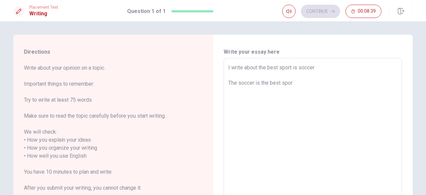
type textarea "x"
type textarea "I write about the best sport is soccer The soccer is the best sport"
type textarea "x"
type textarea "I write about the best sport is soccer The soccer is the best sport"
type textarea "x"
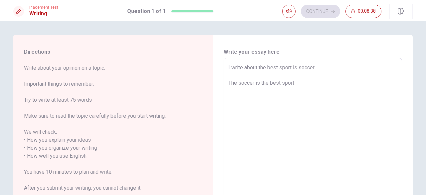
type textarea "I write about the best sport is soccer The soccer is the best sport b"
type textarea "x"
type textarea "I write about the best sport is soccer The soccer is the best sport be"
type textarea "x"
type textarea "I write about the best sport is soccer The soccer is the best sport bec"
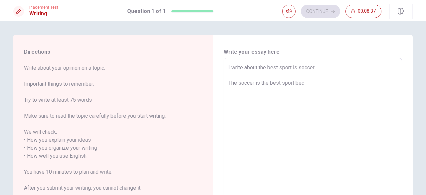
type textarea "x"
type textarea "I write about the best sport is soccer The soccer is the best sport beca"
type textarea "x"
type textarea "I write about the best sport is soccer The soccer is the best sport becau"
type textarea "x"
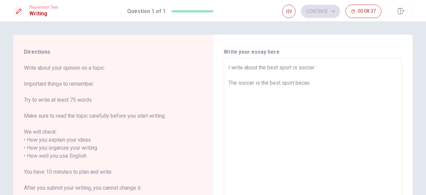
type textarea "I write about the best sport is soccer The soccer is the best sport becaus"
type textarea "x"
type textarea "I write about the best sport is soccer The soccer is the best sport because"
type textarea "x"
type textarea "I write about the best sport is soccer The soccer is the best sport because"
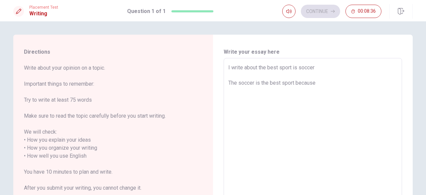
type textarea "x"
type textarea "I write about the best sport is soccer The soccer is the best sport because t"
type textarea "x"
type textarea "I write about the best sport is soccer The soccer is the best sport because th"
type textarea "x"
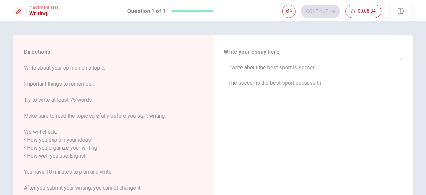
type textarea "I write about the best sport is soccer The soccer is the best sport because the"
type textarea "x"
type textarea "I write about the best sport is soccer The soccer is the best sport because the"
type textarea "x"
type textarea "I write about the best sport is soccer The soccer is the best sport because the…"
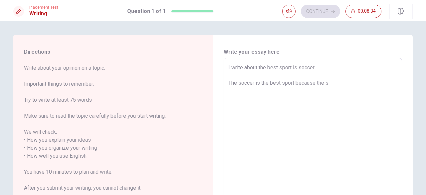
type textarea "x"
type textarea "I write about the best sport is soccer The soccer is the best sport because the…"
type textarea "x"
type textarea "I write about the best sport is soccer The soccer is the best sport because the…"
type textarea "x"
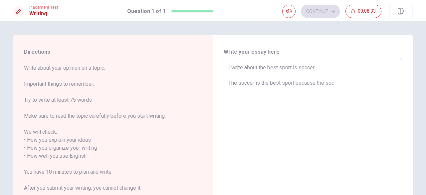
type textarea "I write about the best sport is soccer The soccer is the best sport because the…"
type textarea "x"
type textarea "I write about the best sport is soccer The soccer is the best sport because the…"
type textarea "x"
type textarea "I write about the best sport is soccer The soccer is the best sport because the…"
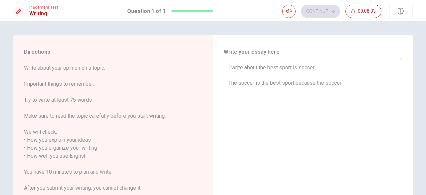
type textarea "x"
type textarea "I write about the best sport is soccer The soccer is the best sport because the…"
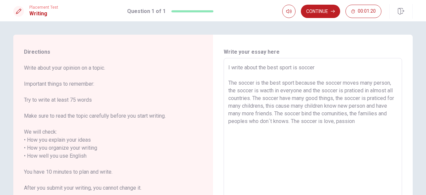
click at [346, 121] on textarea "I write about the best sport is soccer The soccer is the best sport because the…" at bounding box center [312, 156] width 169 height 185
click at [362, 122] on textarea "I write about the best sport is soccer The soccer is the best sport because the…" at bounding box center [312, 156] width 169 height 185
click at [345, 120] on textarea "I write about the best sport is soccer The soccer is the best sport because the…" at bounding box center [312, 156] width 169 height 185
click at [299, 119] on textarea "I write about the best sport is soccer The soccer is the best sport because the…" at bounding box center [312, 156] width 169 height 185
click at [379, 122] on textarea "I write about the best sport is soccer The soccer is the best sport because the…" at bounding box center [312, 156] width 169 height 185
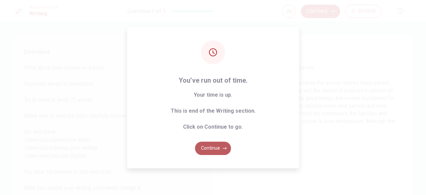
click at [218, 148] on button "Continue" at bounding box center [213, 147] width 36 height 13
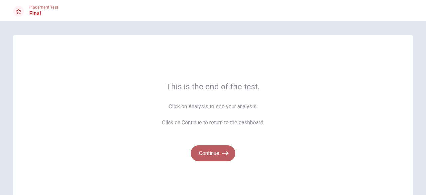
click at [203, 159] on button "Continue" at bounding box center [213, 153] width 45 height 16
